Goal: Task Accomplishment & Management: Manage account settings

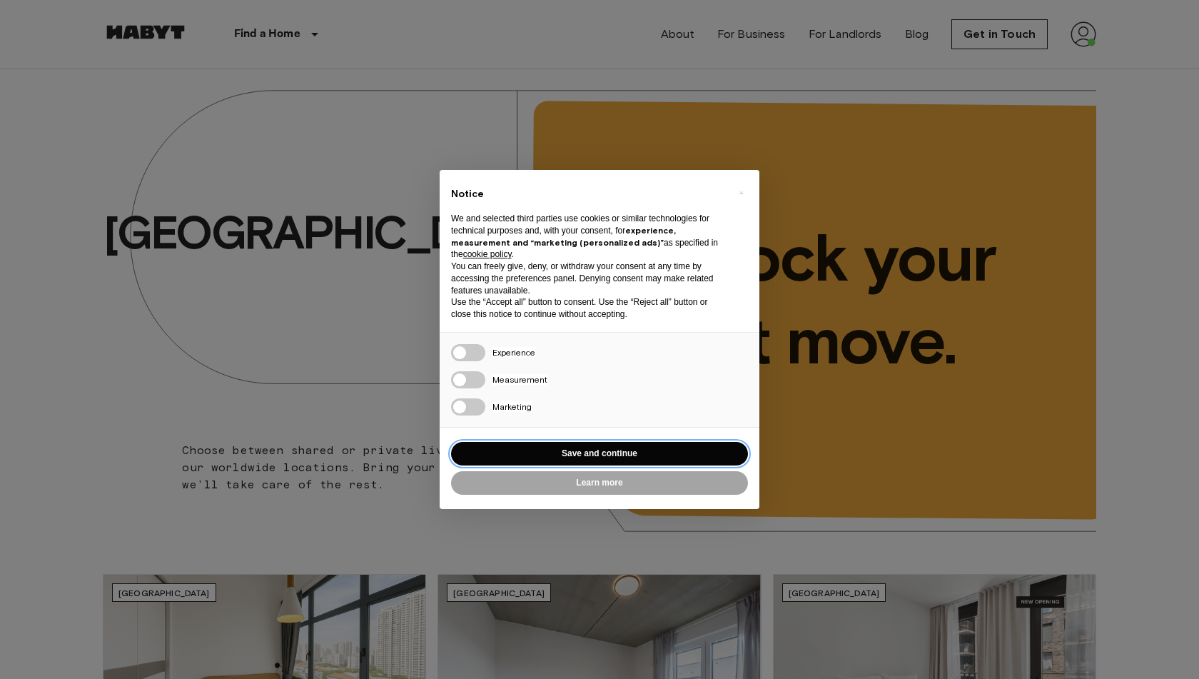
click at [591, 460] on button "Save and continue" at bounding box center [599, 454] width 297 height 24
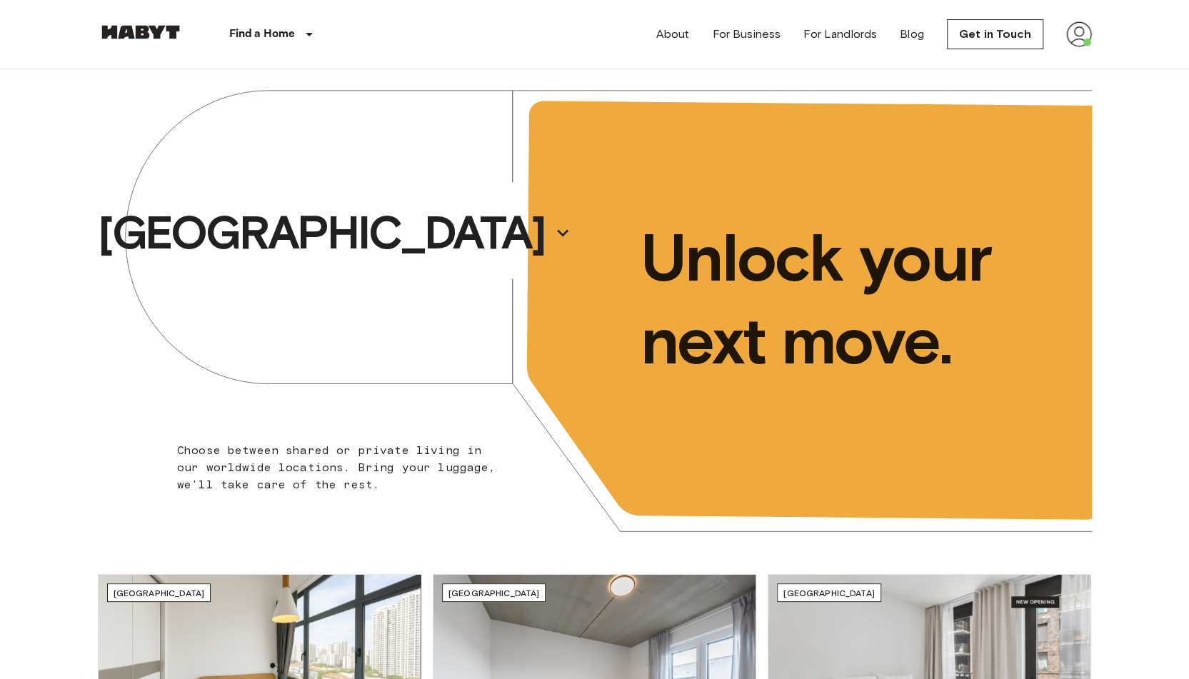
click at [1088, 41] on img at bounding box center [1079, 34] width 26 height 26
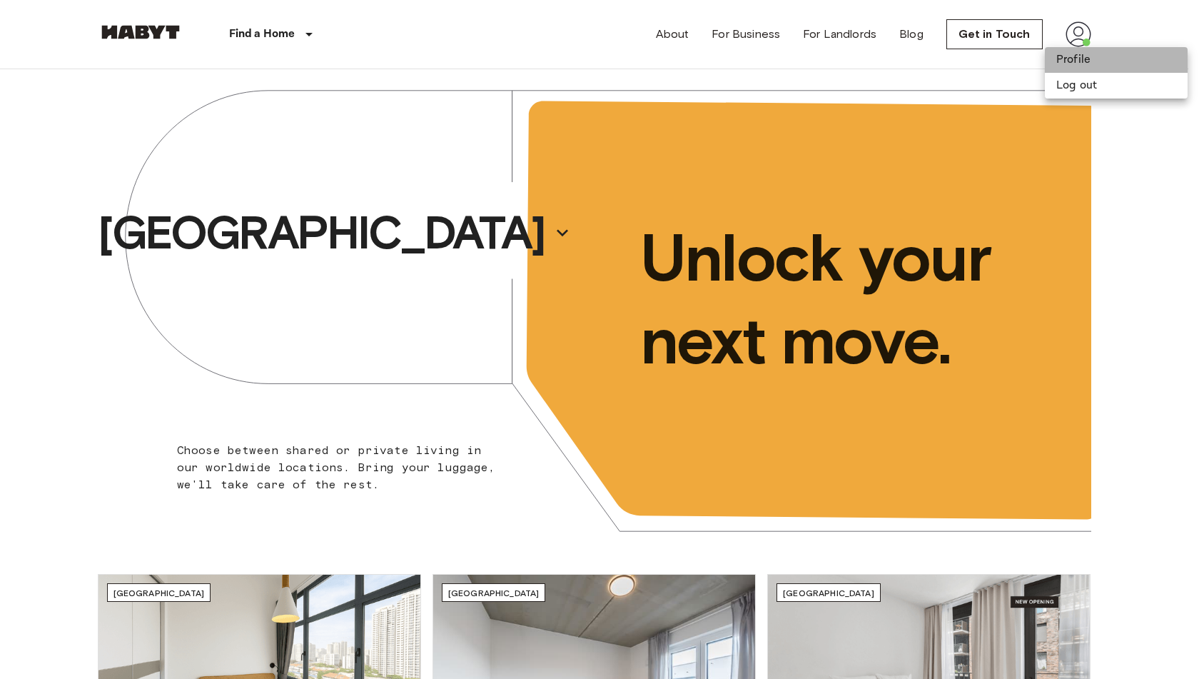
click at [1075, 58] on li "Profile" at bounding box center [1116, 60] width 143 height 26
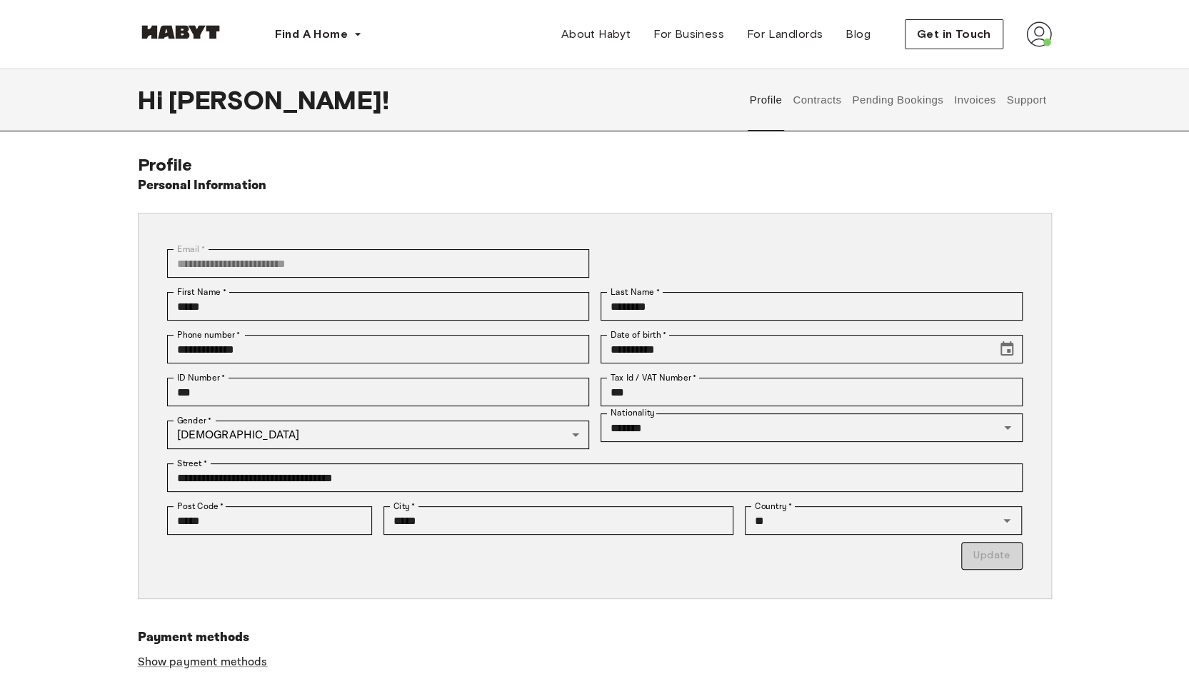
click at [819, 108] on button "Contracts" at bounding box center [817, 100] width 52 height 63
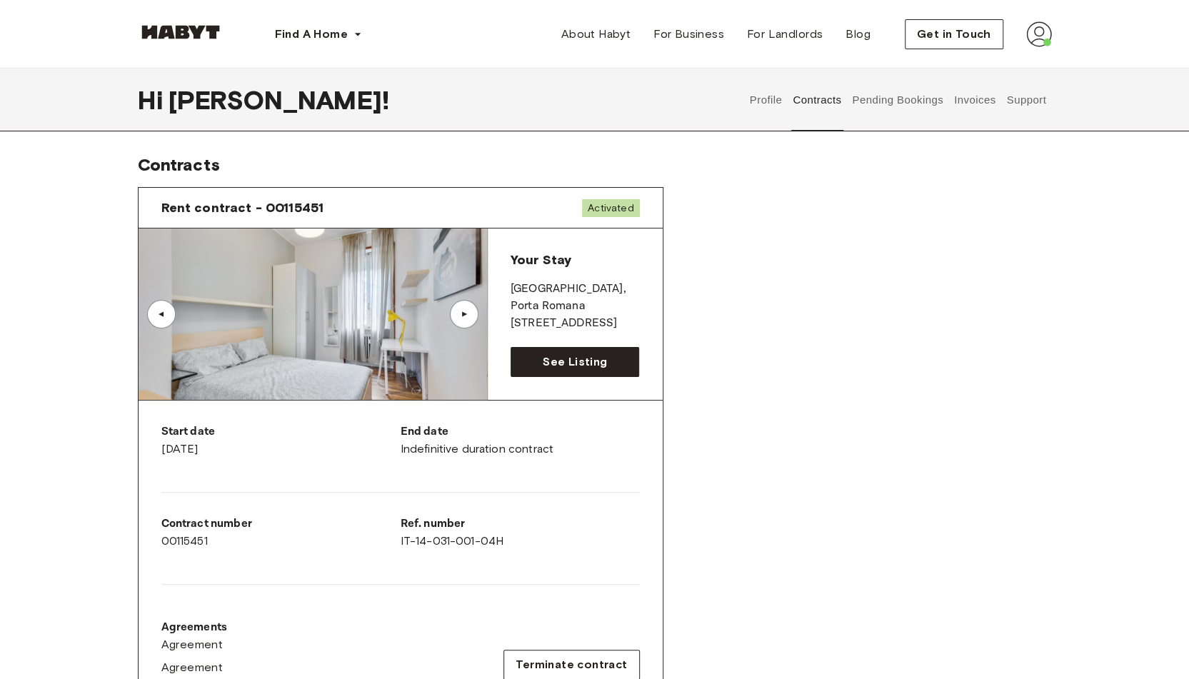
click at [979, 96] on button "Invoices" at bounding box center [974, 100] width 45 height 63
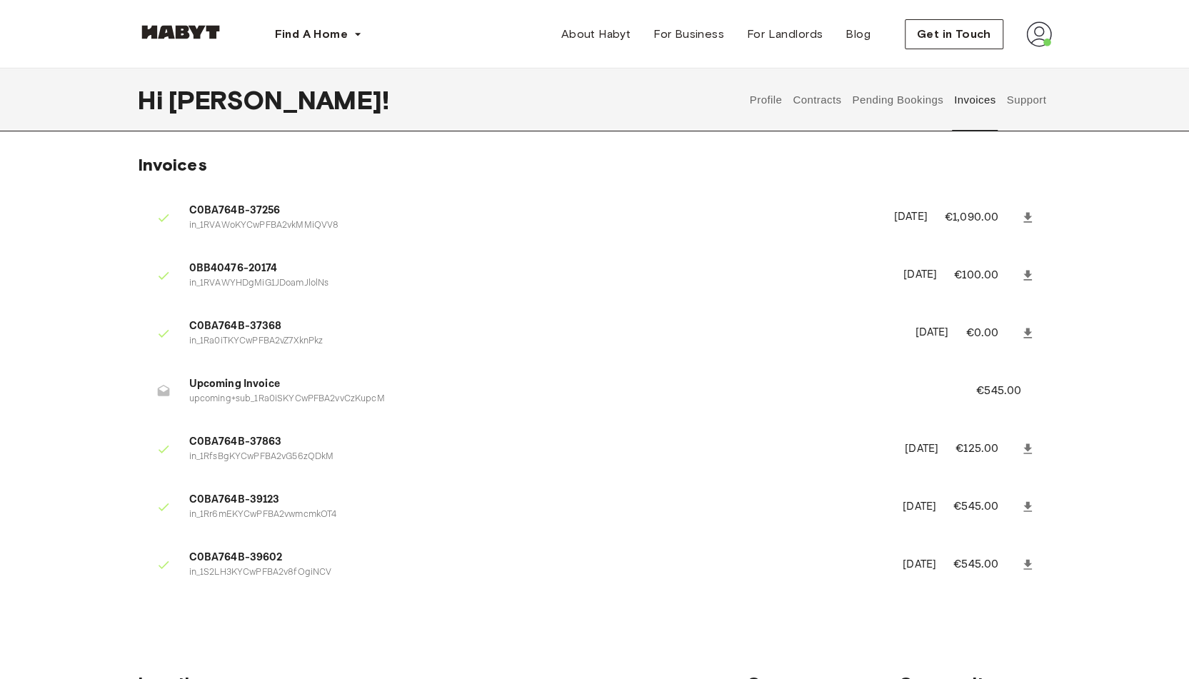
click at [801, 93] on button "Contracts" at bounding box center [817, 100] width 52 height 63
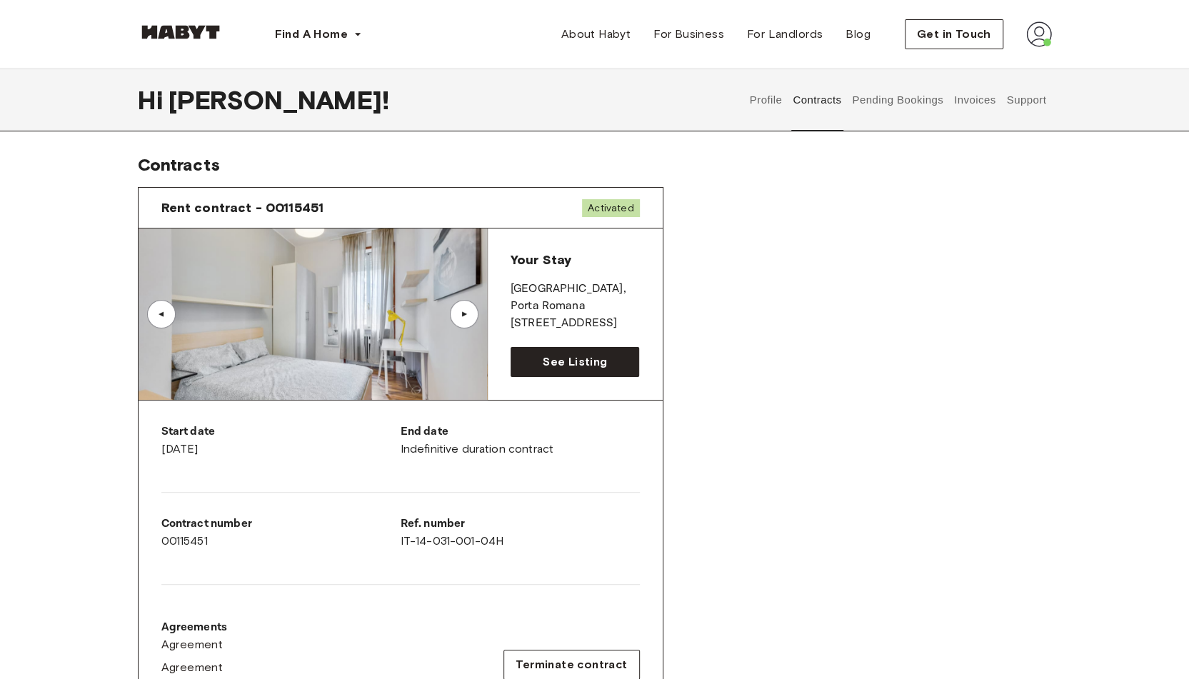
click at [764, 93] on button "Profile" at bounding box center [765, 100] width 36 height 63
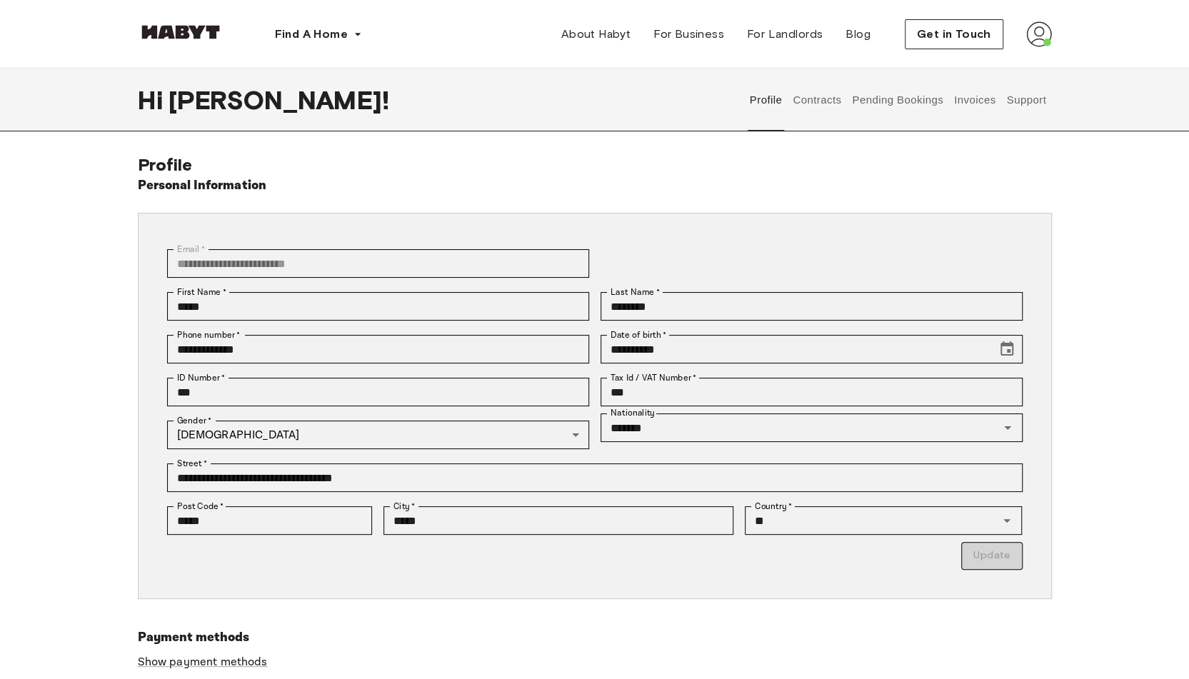
click at [808, 101] on button "Contracts" at bounding box center [817, 100] width 52 height 63
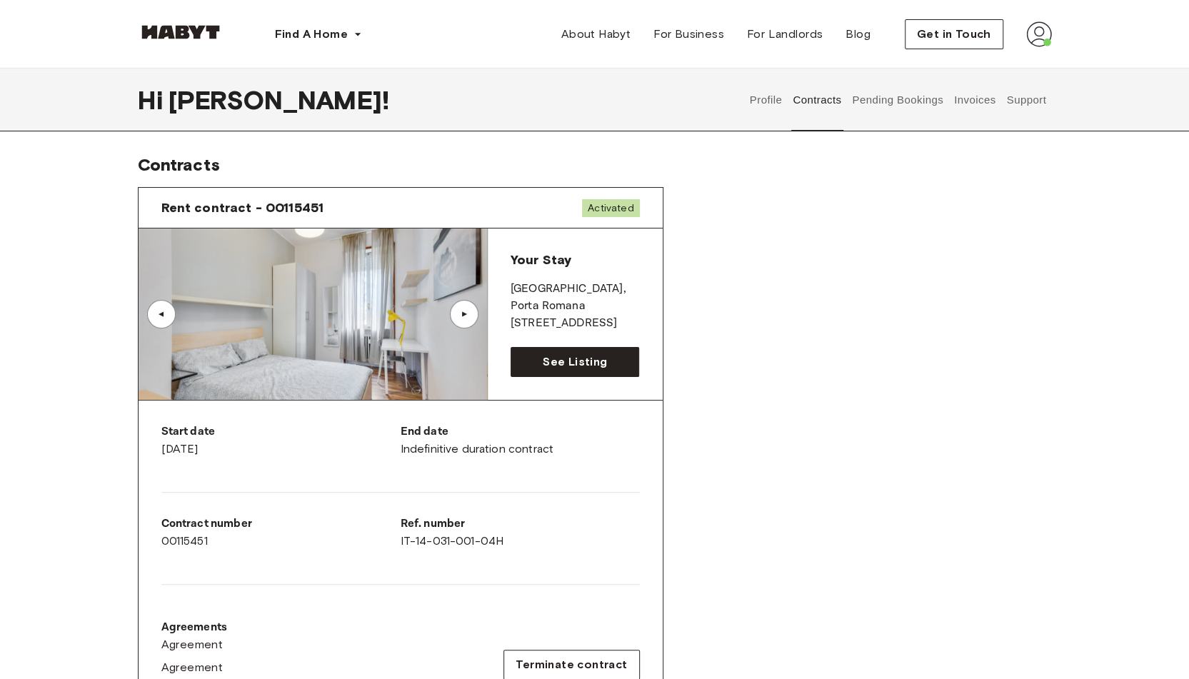
click at [470, 306] on div "▲" at bounding box center [464, 314] width 29 height 29
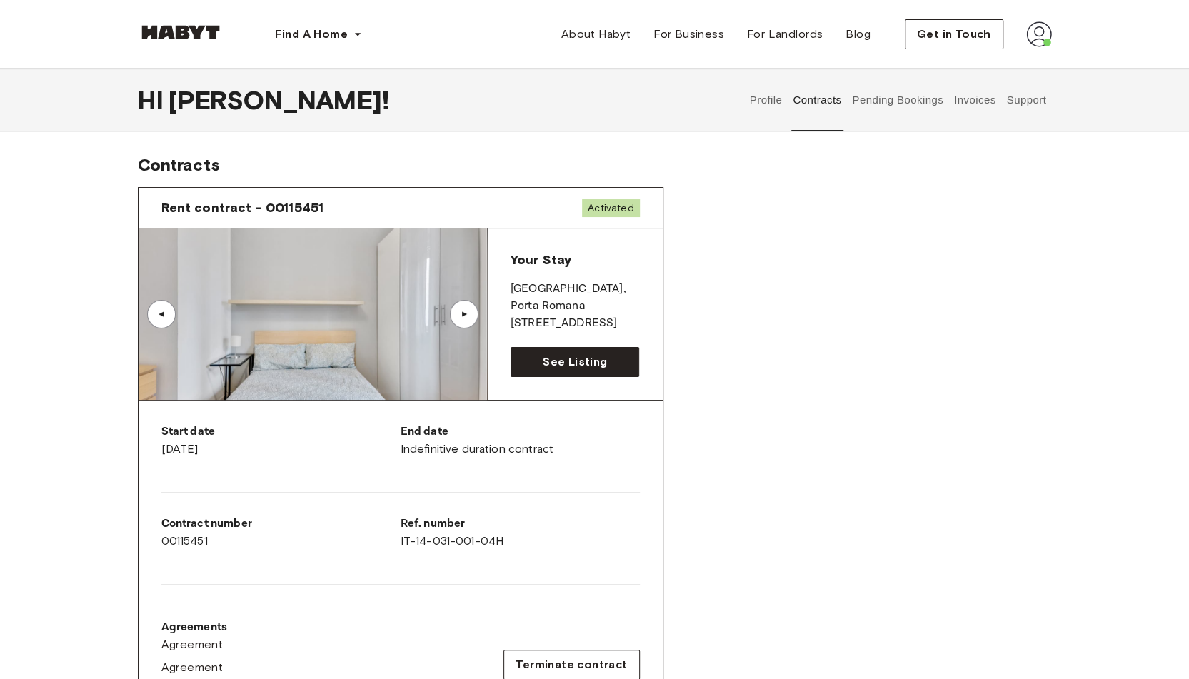
click at [470, 306] on div "▲" at bounding box center [464, 314] width 29 height 29
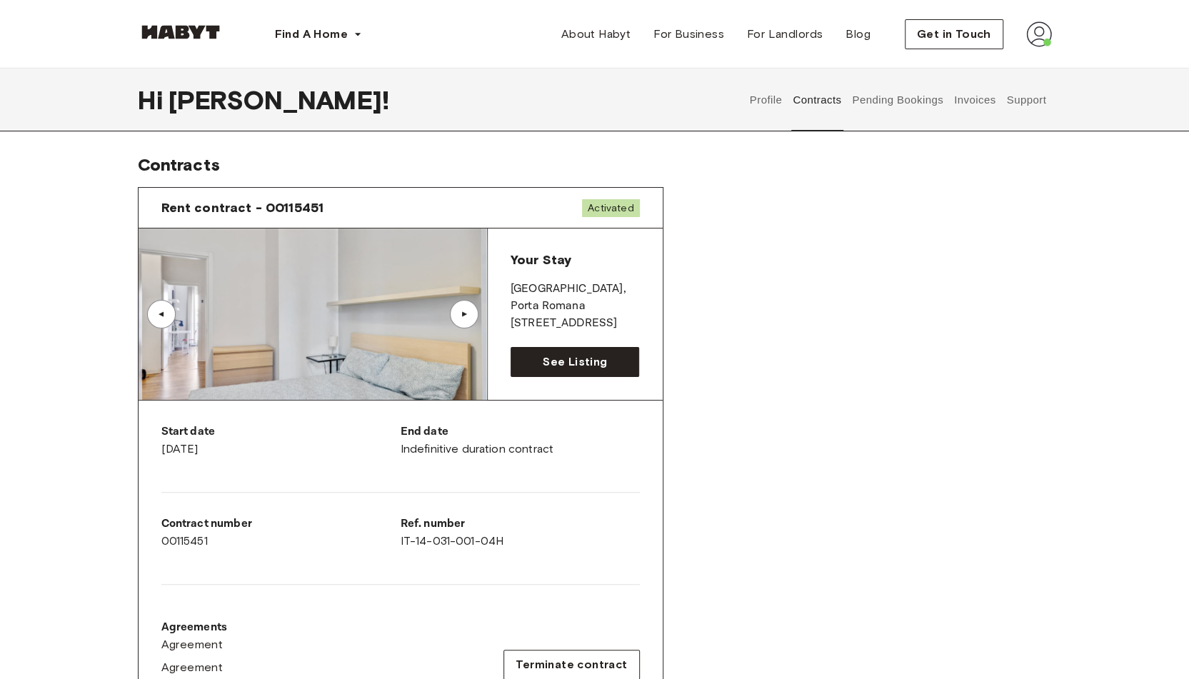
click at [470, 306] on div "▲" at bounding box center [464, 314] width 29 height 29
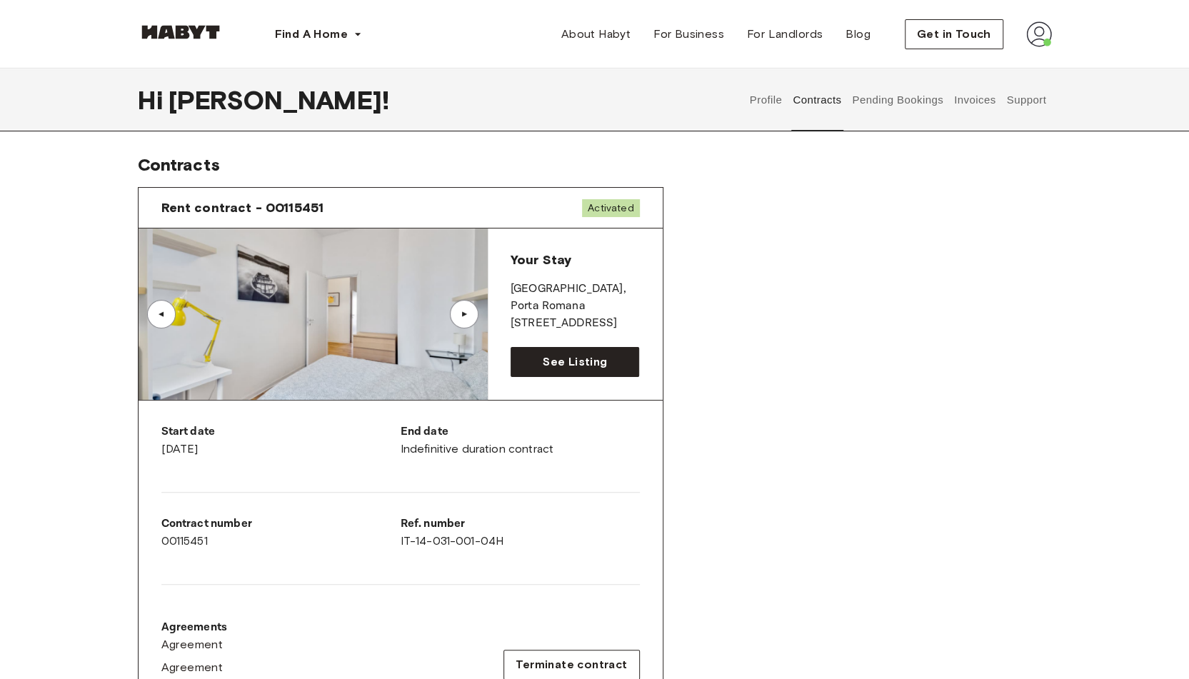
click at [470, 306] on div "▲" at bounding box center [464, 314] width 29 height 29
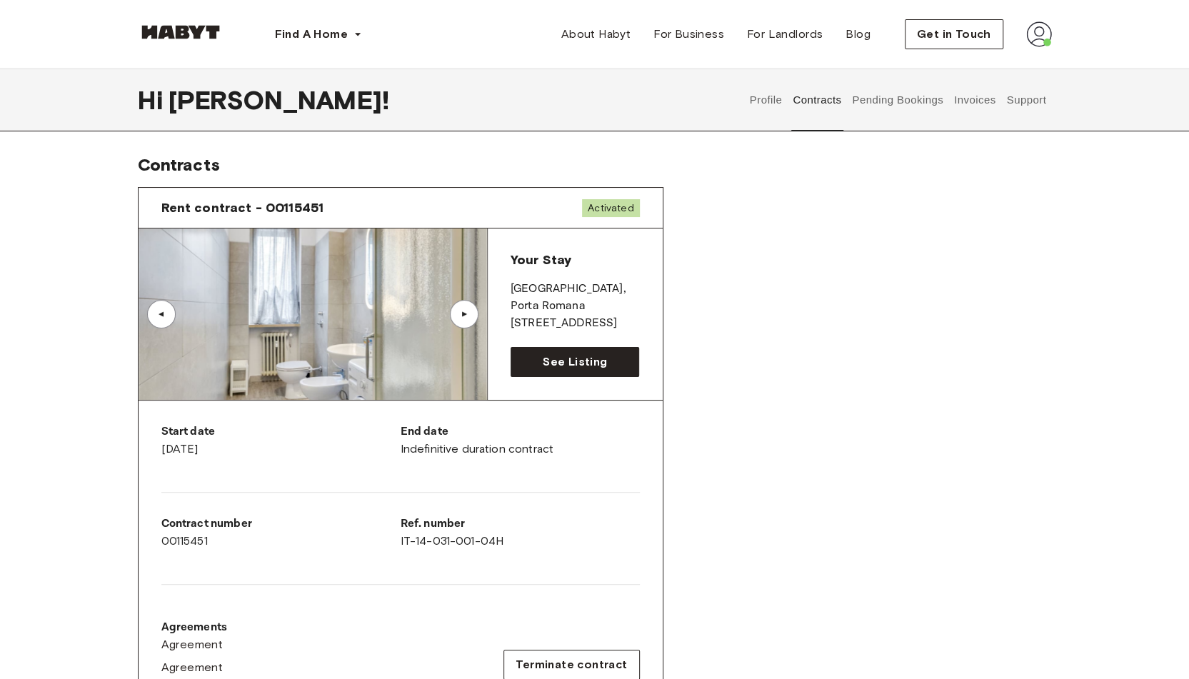
click at [470, 306] on div "▲" at bounding box center [464, 314] width 29 height 29
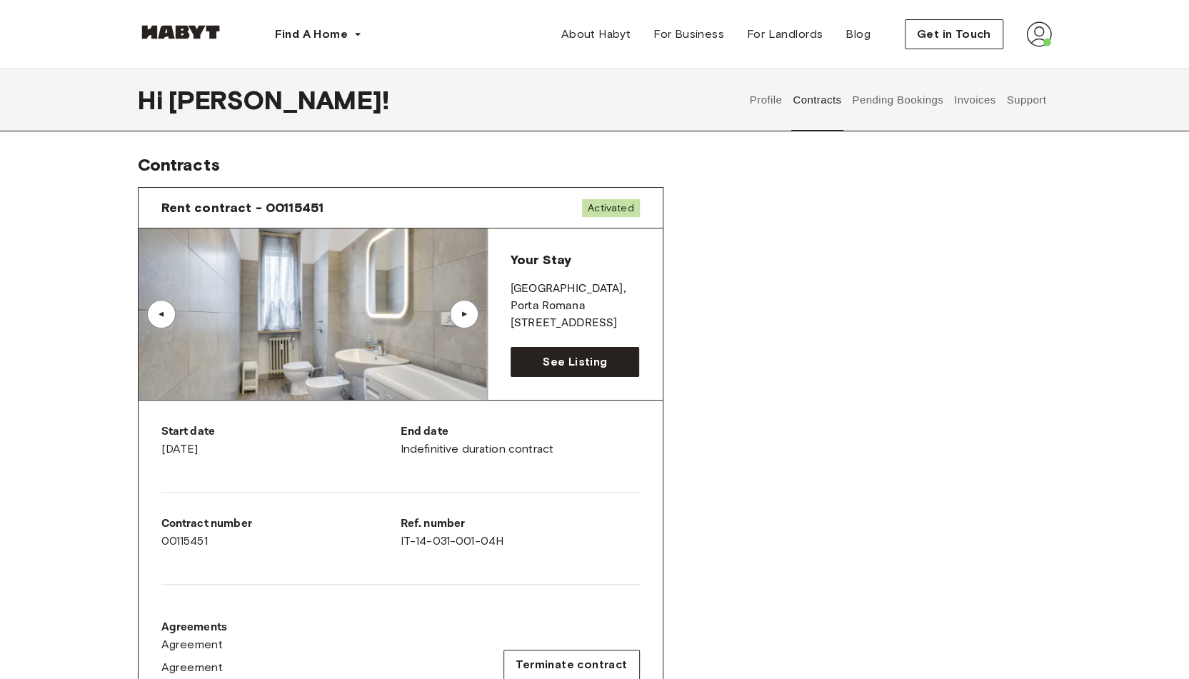
click at [470, 306] on div "▲" at bounding box center [464, 314] width 29 height 29
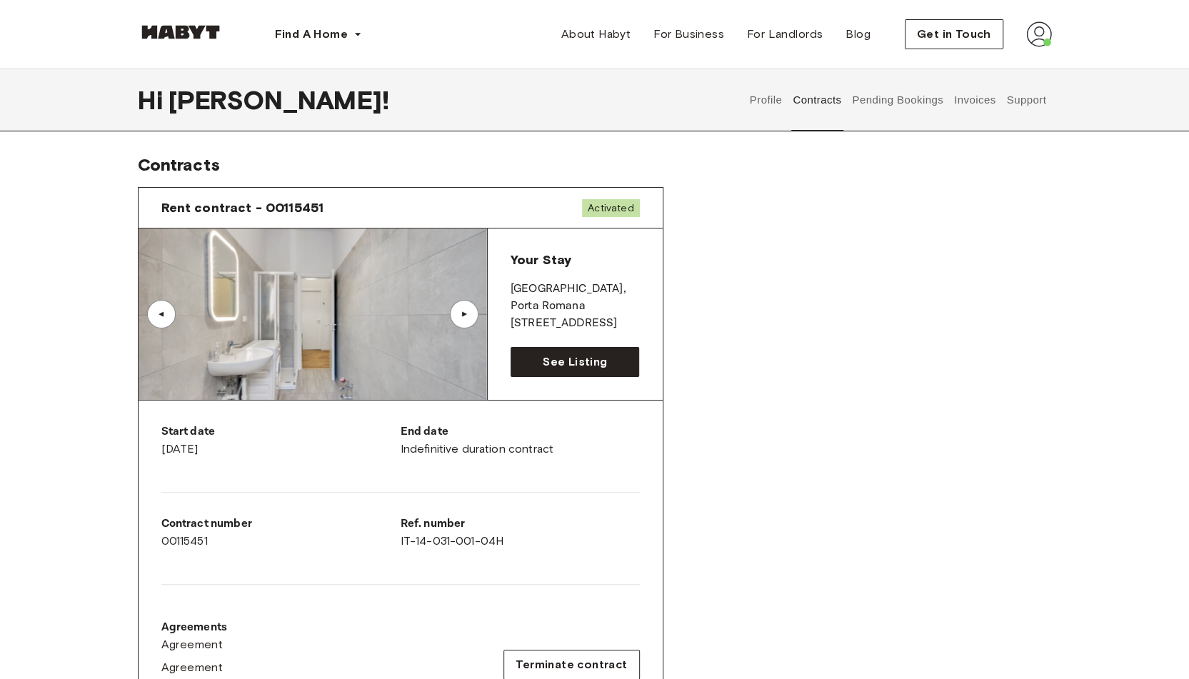
click at [470, 306] on div "▲" at bounding box center [464, 314] width 29 height 29
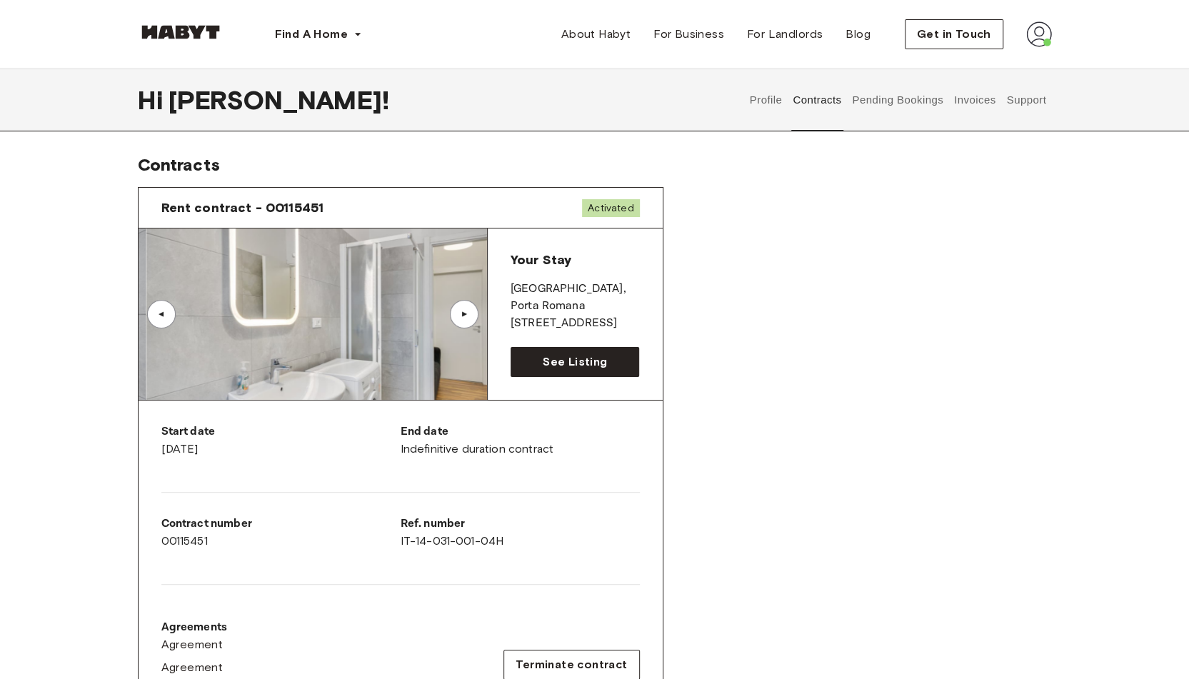
click at [470, 306] on div "▲" at bounding box center [464, 314] width 29 height 29
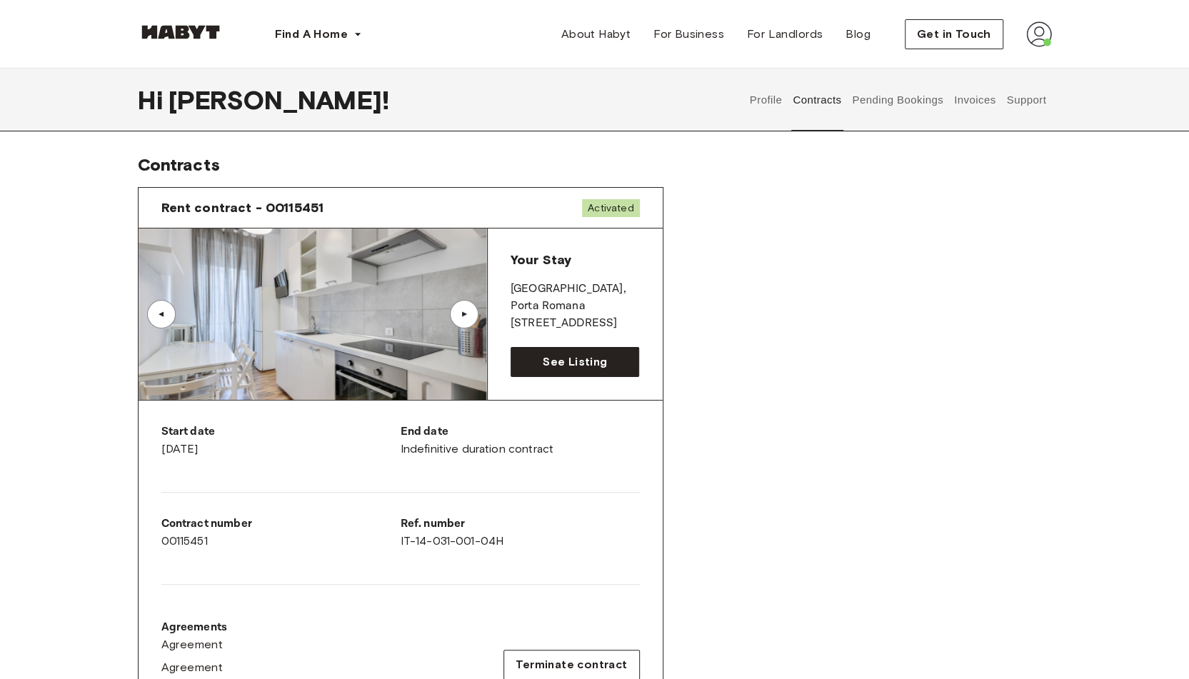
click at [470, 306] on div "▲" at bounding box center [464, 314] width 29 height 29
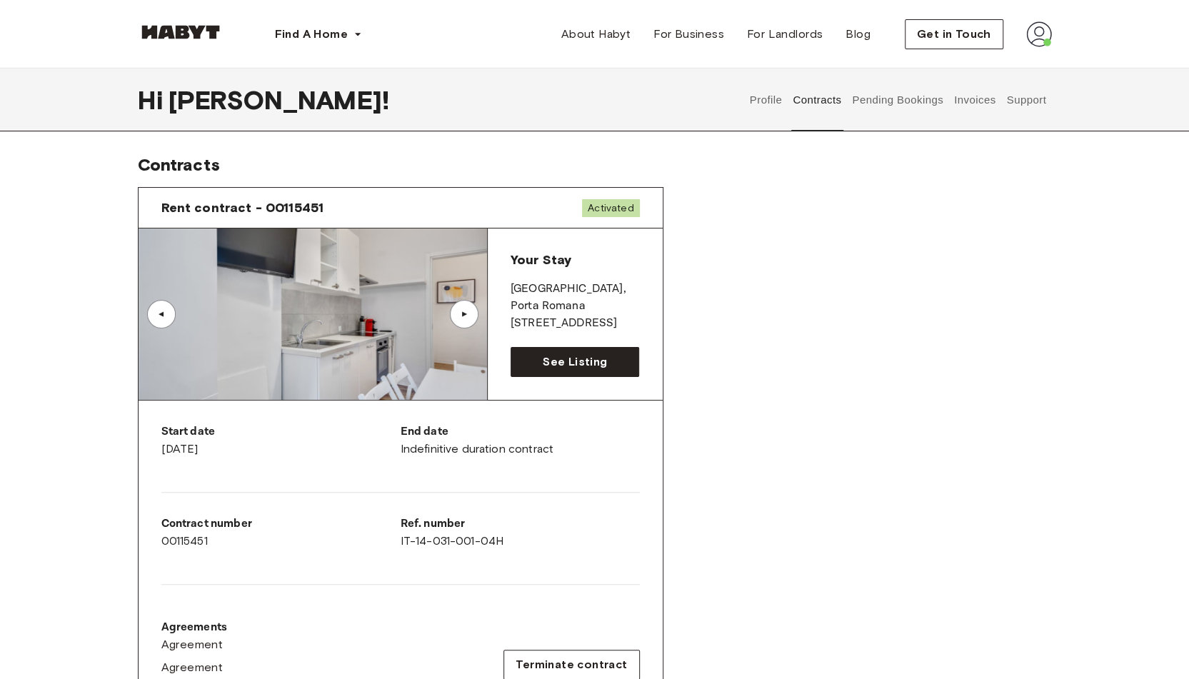
click at [600, 206] on span "Activated" at bounding box center [610, 208] width 57 height 18
click at [273, 209] on span "Rent contract - 00115451" at bounding box center [242, 207] width 163 height 17
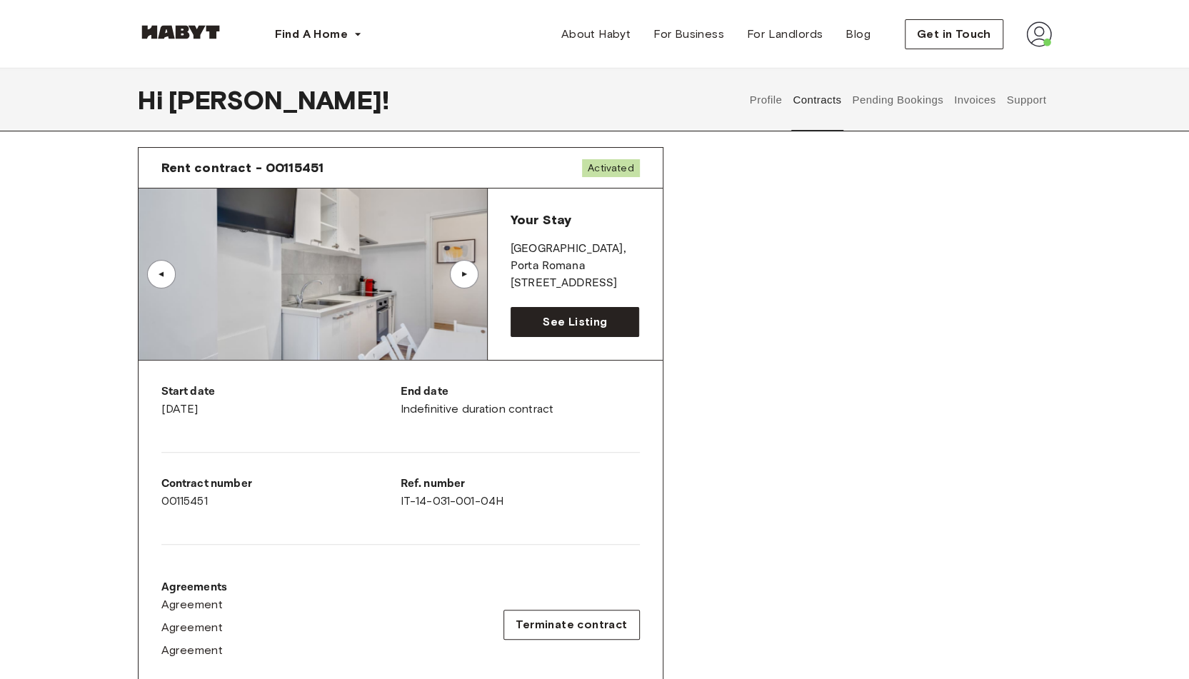
scroll to position [71, 0]
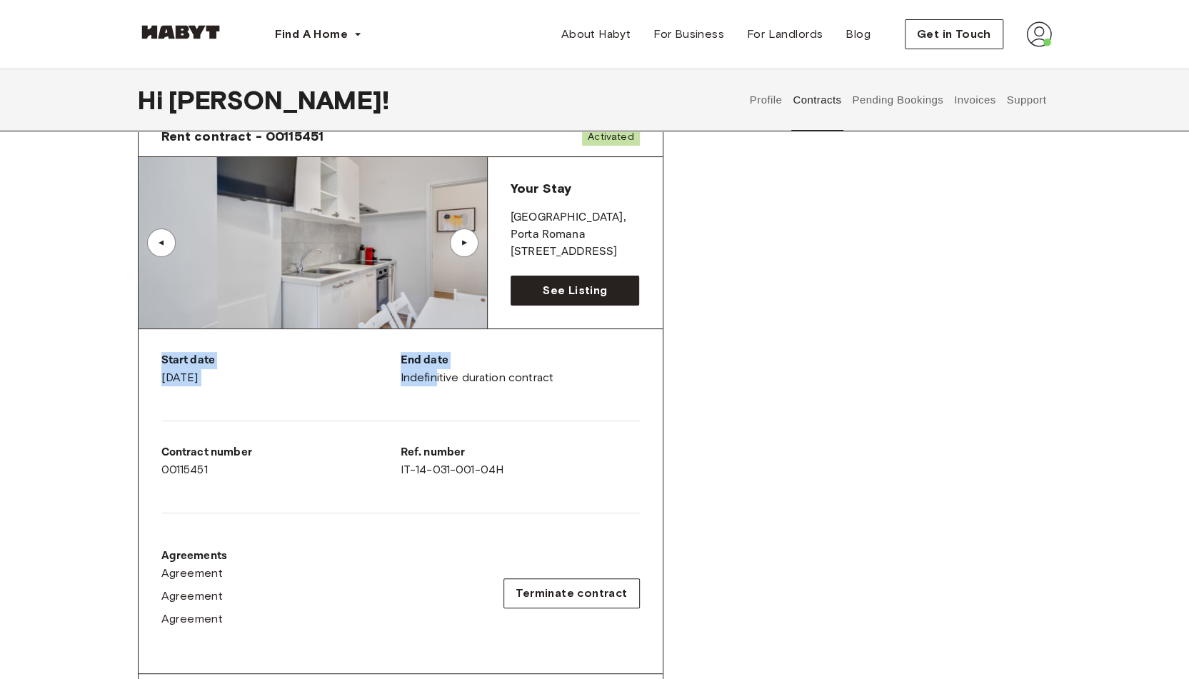
drag, startPoint x: 156, startPoint y: 358, endPoint x: 435, endPoint y: 381, distance: 280.1
click at [435, 381] on div "Start date [DATE] End date Indefinitive duration contract Contract number 00115…" at bounding box center [400, 501] width 524 height 345
click at [398, 405] on div "Start date [DATE] End date Indefinitive duration contract Contract number 00115…" at bounding box center [400, 501] width 524 height 345
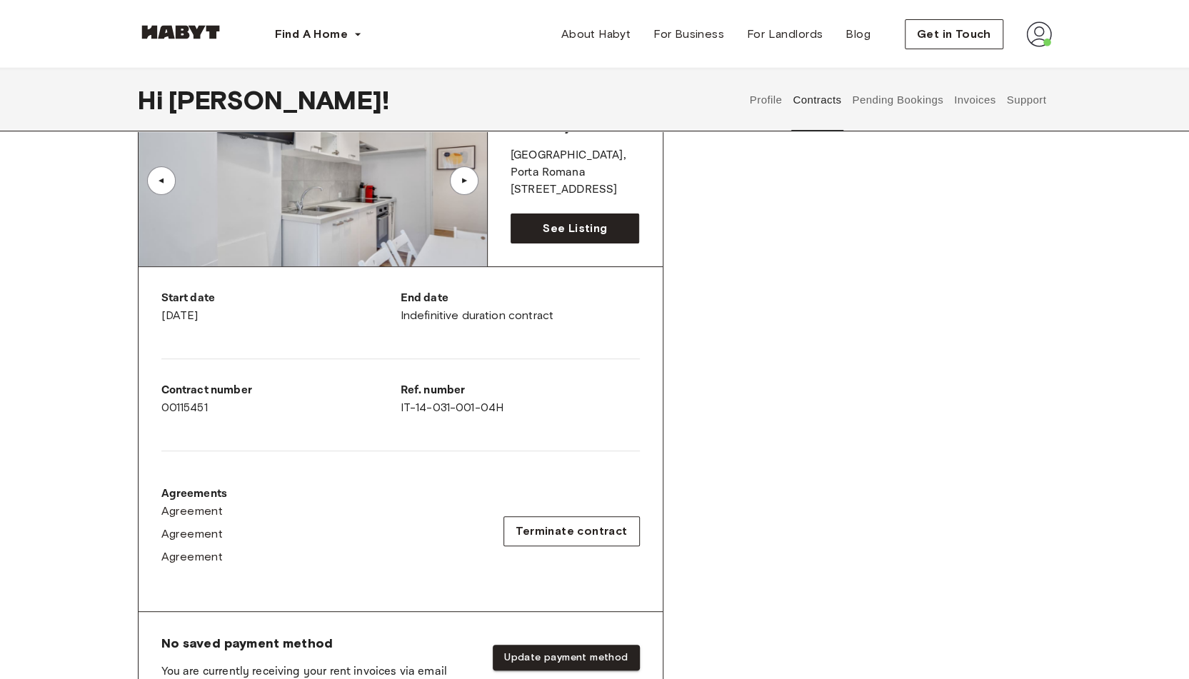
scroll to position [214, 0]
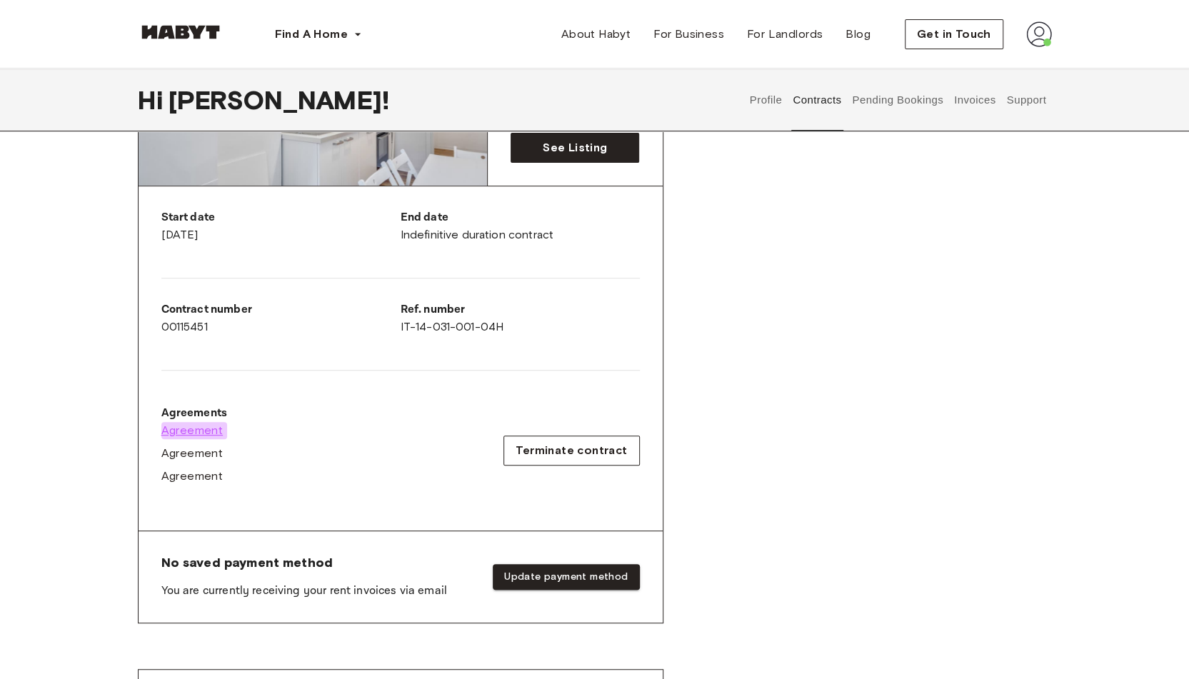
click at [188, 431] on span "Agreement" at bounding box center [192, 430] width 62 height 17
click at [198, 453] on span "Agreement" at bounding box center [192, 453] width 62 height 17
click at [181, 475] on span "Agreement" at bounding box center [192, 476] width 62 height 17
